Goal: Check status: Check status

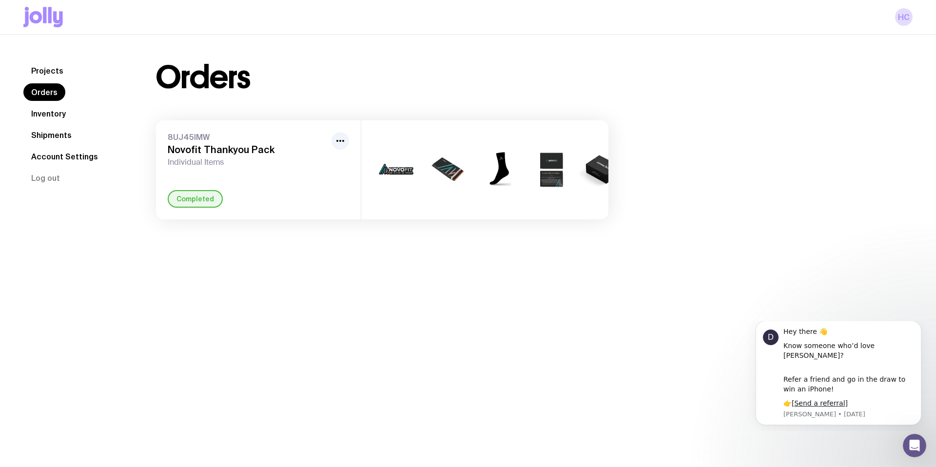
click at [61, 133] on link "Shipments" at bounding box center [51, 135] width 56 height 18
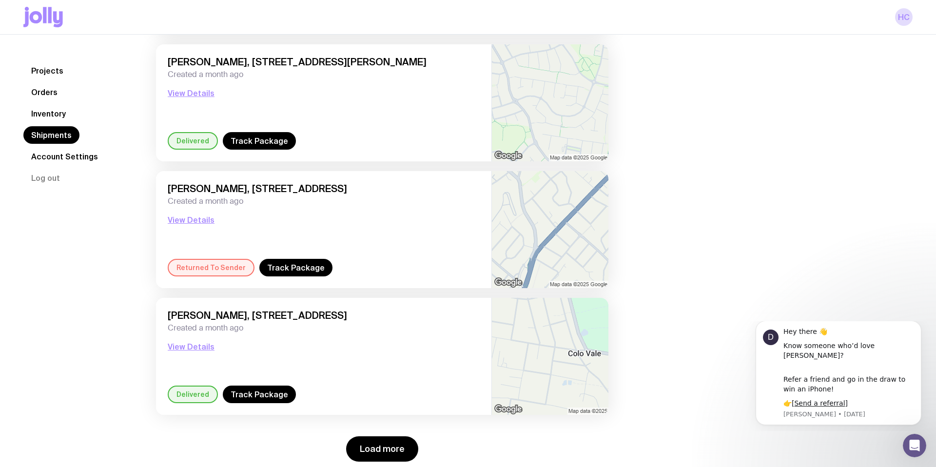
scroll to position [1239, 0]
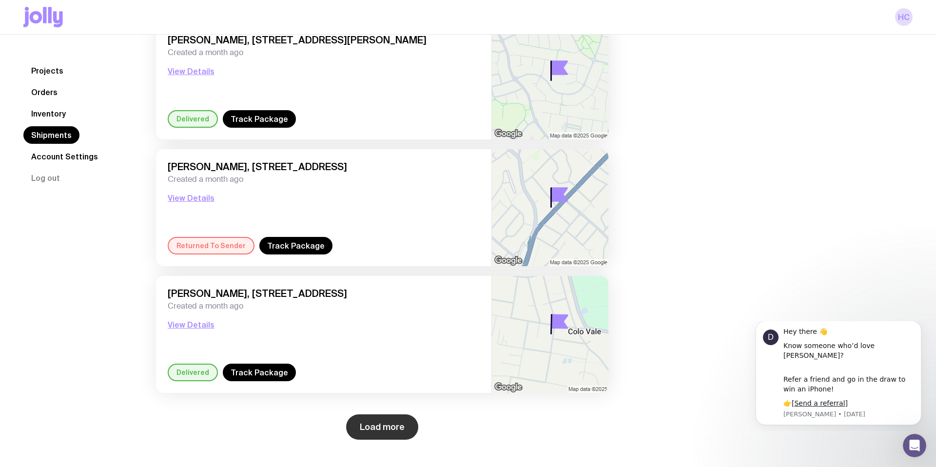
click at [364, 430] on button "Load more" at bounding box center [382, 426] width 72 height 25
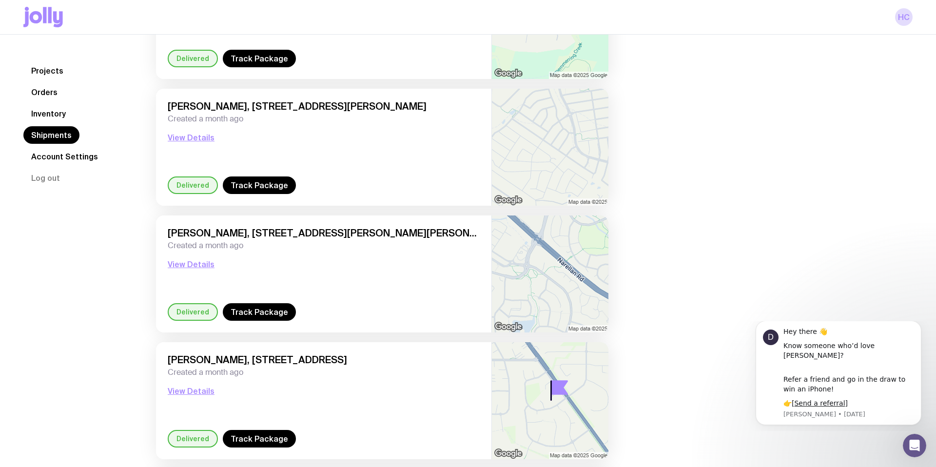
scroll to position [2760, 0]
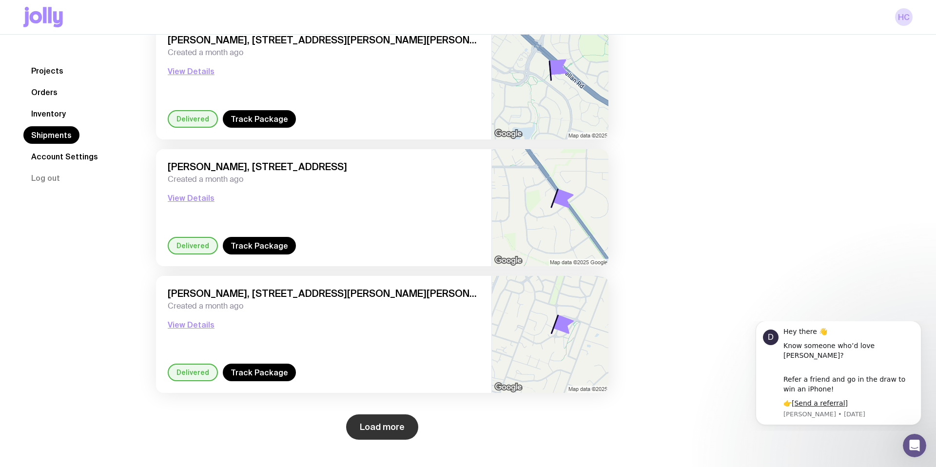
click at [409, 420] on button "Load more" at bounding box center [382, 426] width 72 height 25
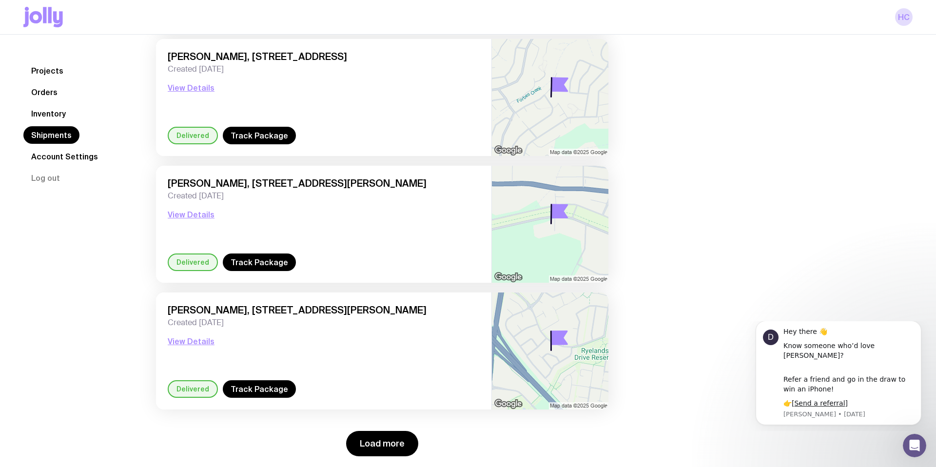
scroll to position [4281, 0]
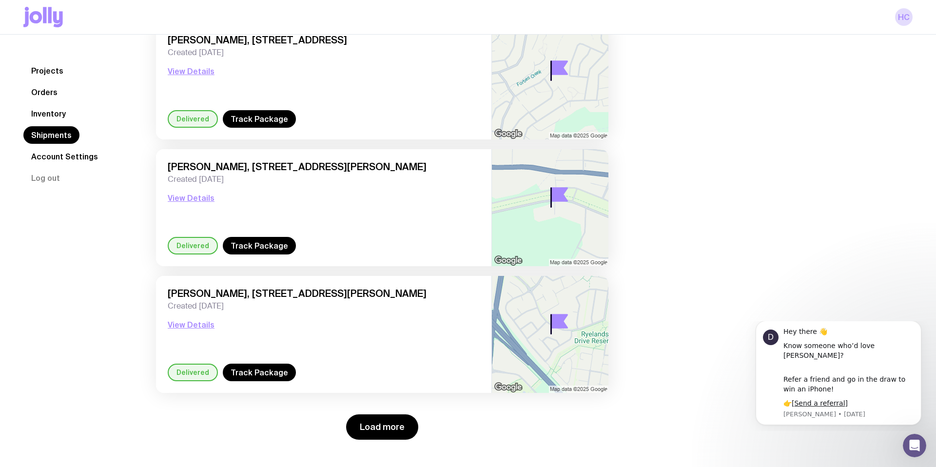
click at [385, 410] on div "Load more" at bounding box center [382, 421] width 452 height 37
click at [389, 423] on button "Load more" at bounding box center [382, 426] width 72 height 25
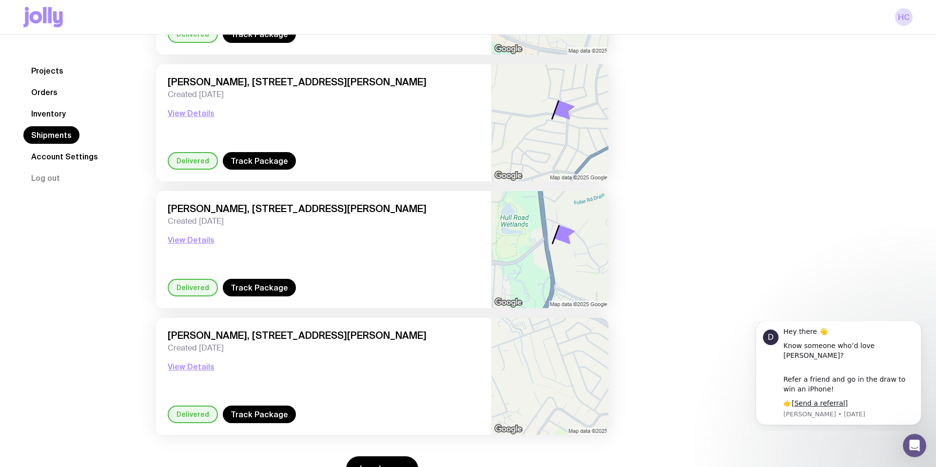
scroll to position [5803, 0]
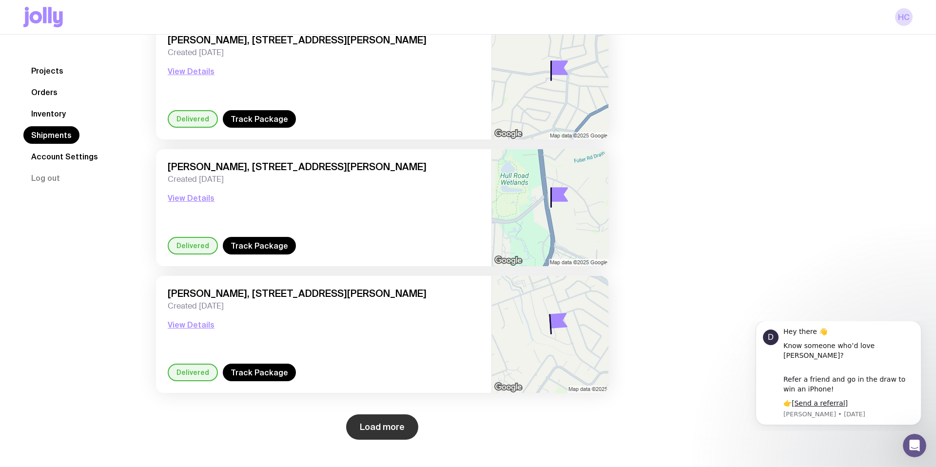
click at [366, 428] on button "Load more" at bounding box center [382, 426] width 72 height 25
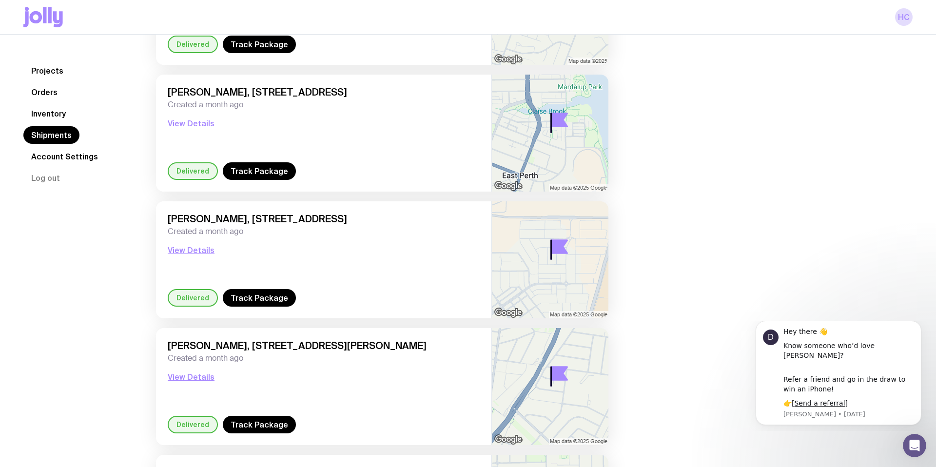
scroll to position [3074, 0]
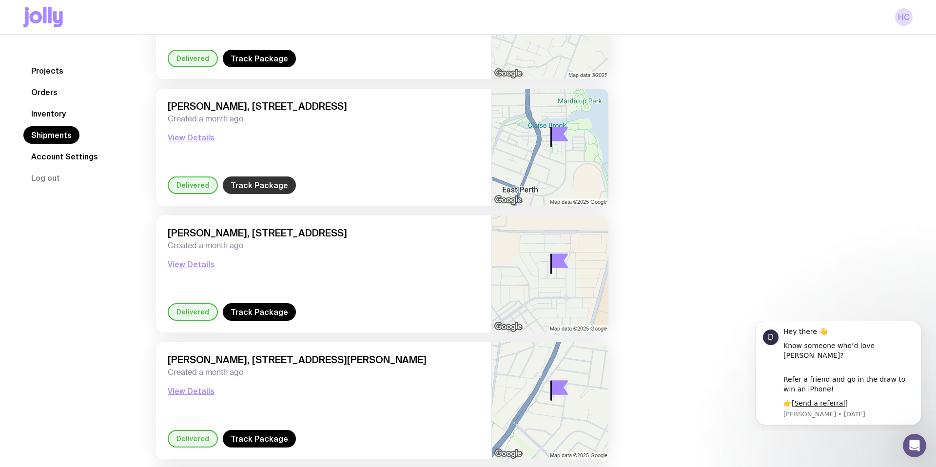
click at [248, 187] on link "Track Package" at bounding box center [259, 186] width 73 height 18
click at [246, 182] on link "Track Package" at bounding box center [259, 186] width 73 height 18
